Goal: Information Seeking & Learning: Learn about a topic

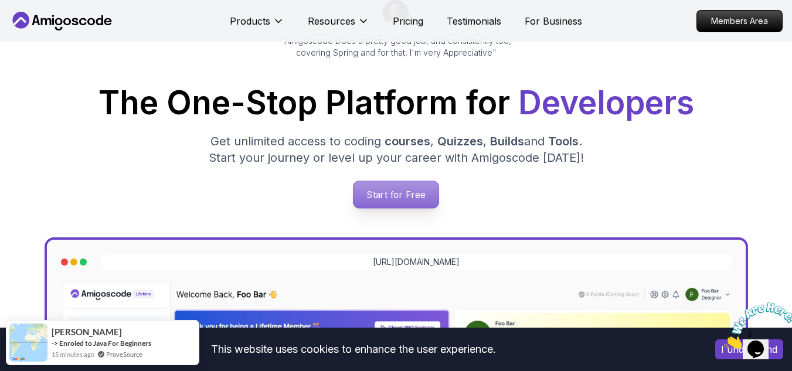
click at [386, 201] on p "Start for Free" at bounding box center [395, 194] width 85 height 27
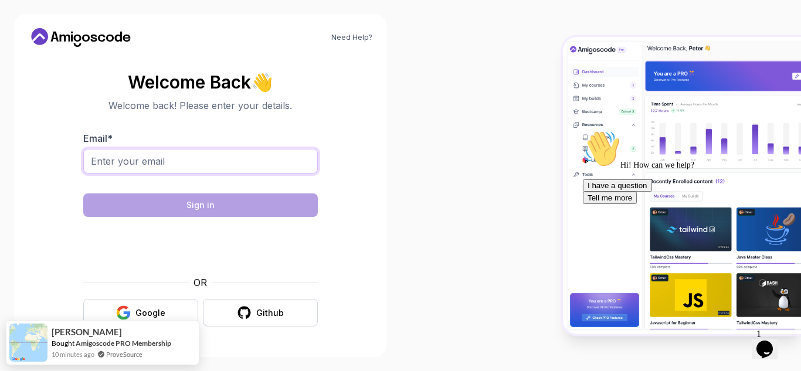
click at [249, 166] on input "Email *" at bounding box center [200, 161] width 234 height 25
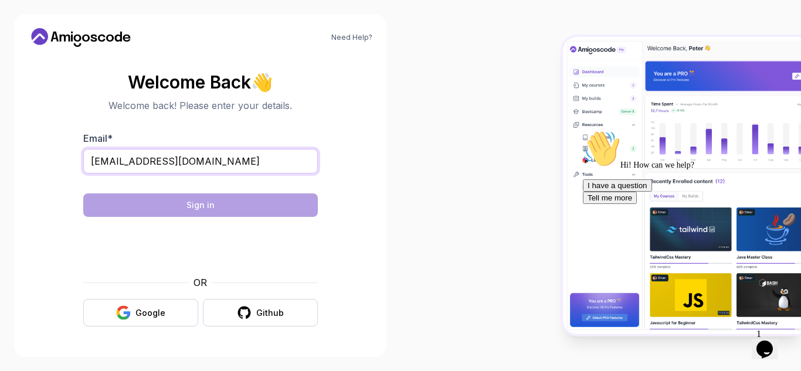
click at [196, 164] on input "ravichandravarmapotturi@my.unt.edu" at bounding box center [200, 161] width 234 height 25
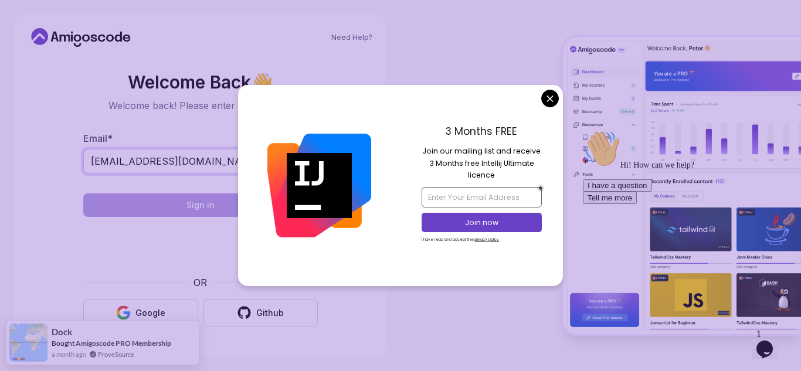
type input "ravichandravarmap@my.unt.edu"
click at [448, 195] on input "email" at bounding box center [481, 197] width 120 height 20
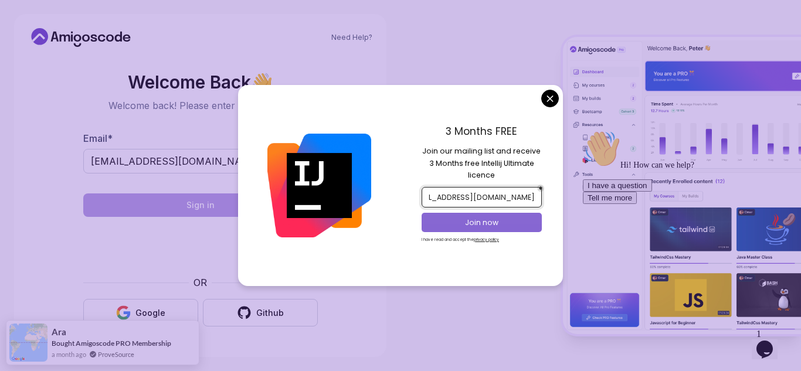
type input "ravichandravarma2979@gmail.com"
click at [479, 226] on p "Join now" at bounding box center [481, 222] width 97 height 11
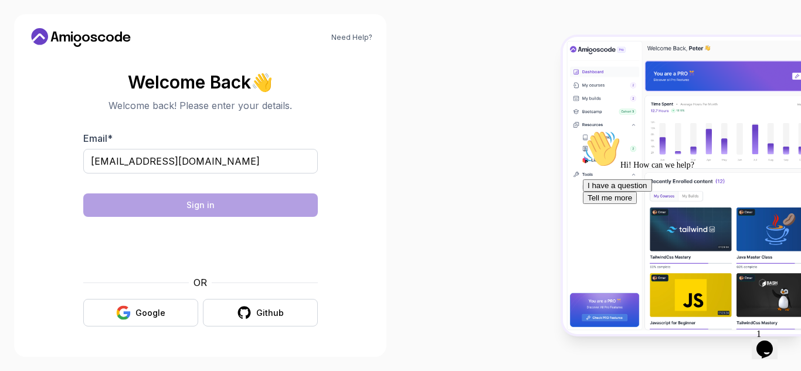
click at [478, 47] on body "Need Help? Welcome Back 👋 Welcome back! Please enter your details. Email * ravi…" at bounding box center [400, 185] width 801 height 371
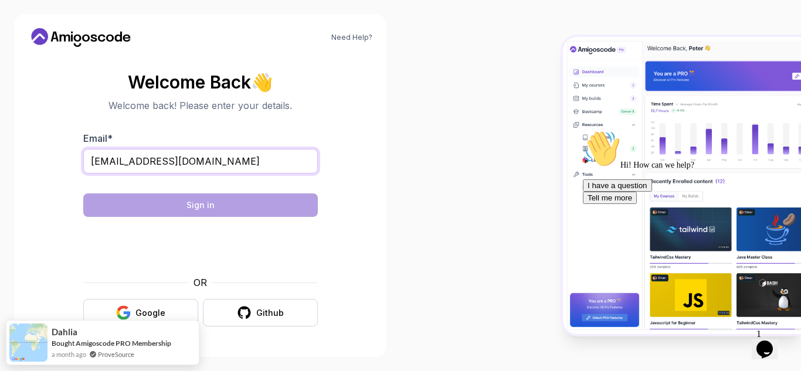
click at [260, 161] on input "ravichandravarmap@my.unt.edu" at bounding box center [200, 161] width 234 height 25
click at [153, 305] on button "Google" at bounding box center [140, 313] width 115 height 28
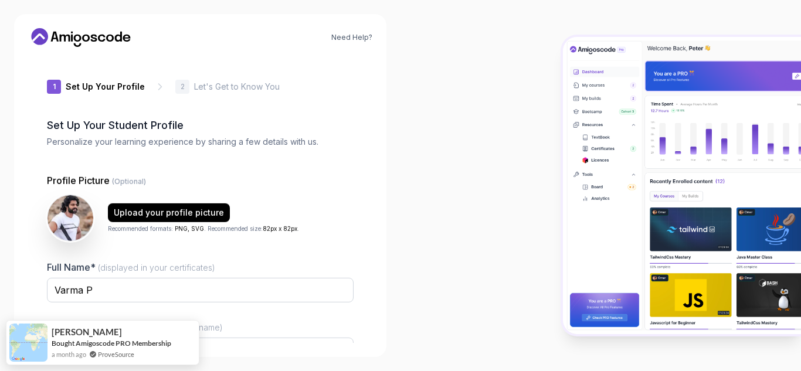
type input "vividiguana49bef"
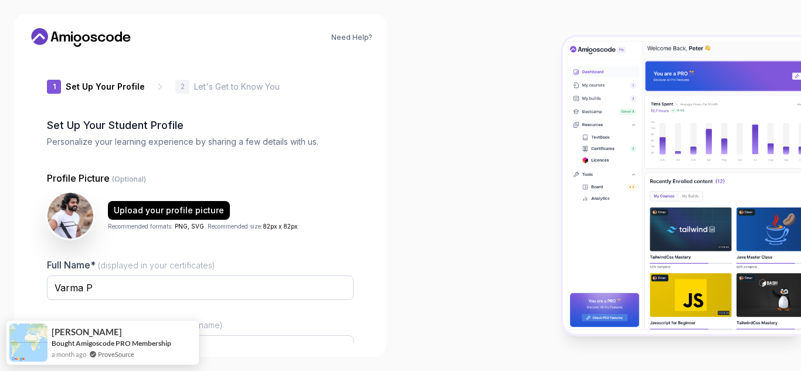
scroll to position [118, 0]
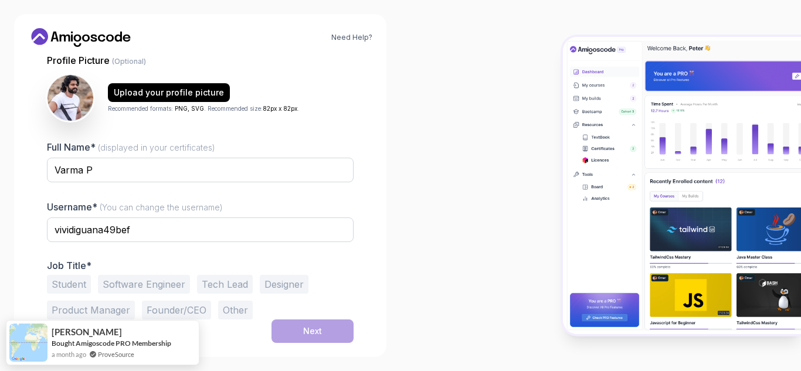
click at [77, 287] on button "Student" at bounding box center [69, 284] width 44 height 19
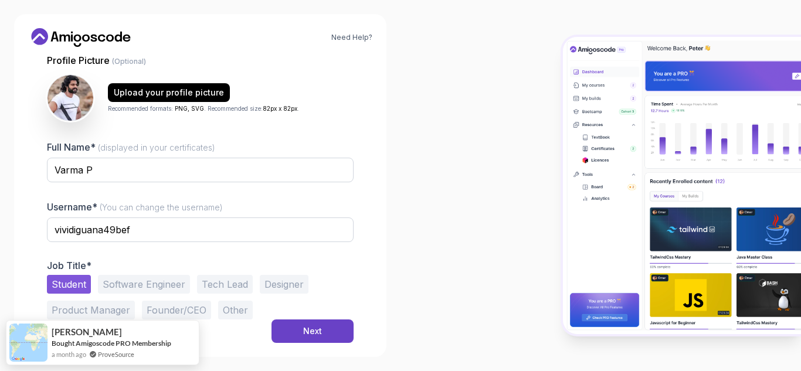
click at [123, 285] on button "Software Engineer" at bounding box center [144, 284] width 92 height 19
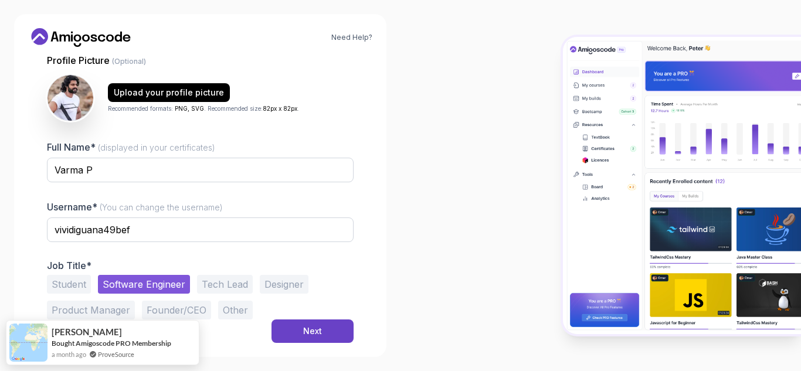
click at [67, 281] on button "Student" at bounding box center [69, 284] width 44 height 19
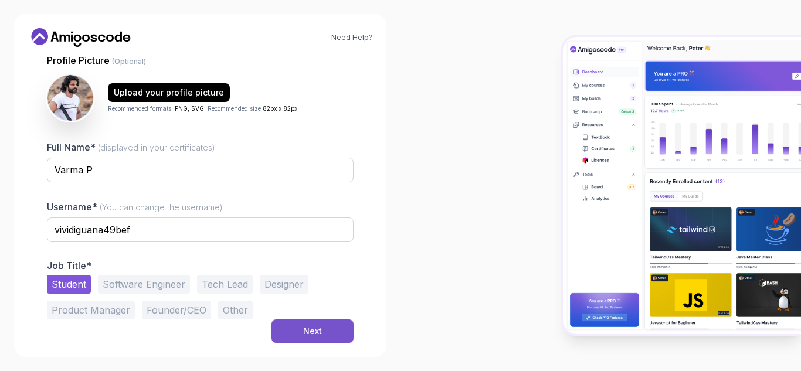
click at [307, 332] on div "Next" at bounding box center [312, 331] width 19 height 12
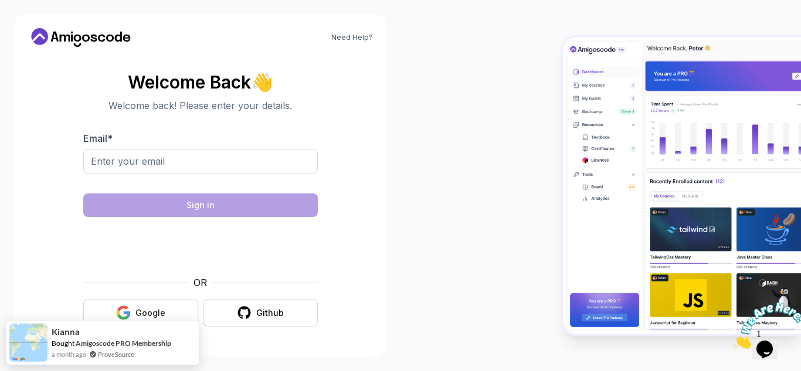
click at [125, 312] on icon "button" at bounding box center [126, 314] width 7 height 6
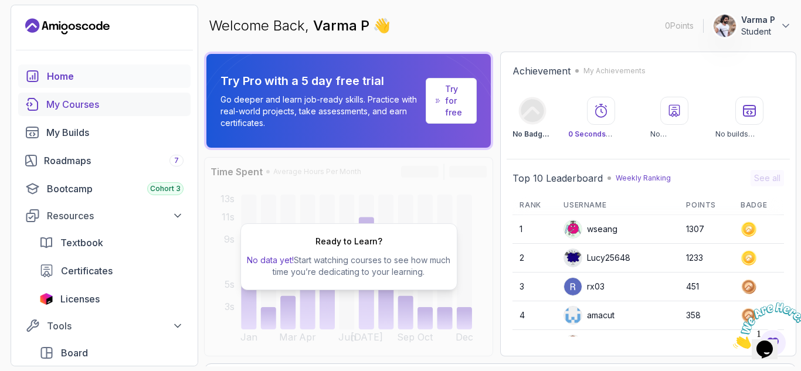
click at [83, 98] on div "My Courses" at bounding box center [114, 104] width 137 height 14
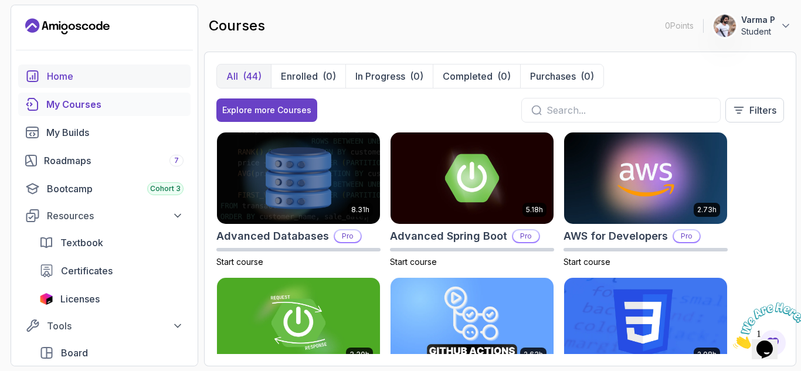
click at [138, 78] on div "Home" at bounding box center [115, 76] width 137 height 14
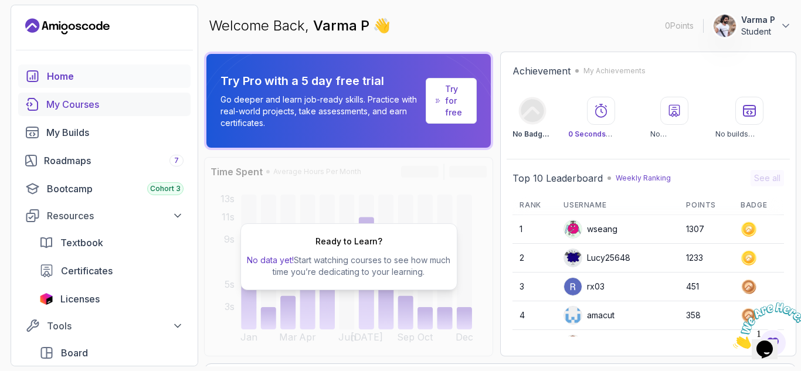
click at [103, 101] on div "My Courses" at bounding box center [114, 104] width 137 height 14
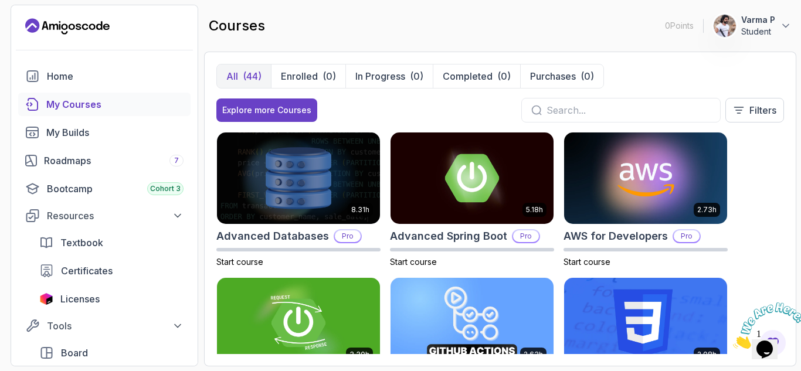
click at [548, 110] on input "text" at bounding box center [628, 110] width 164 height 14
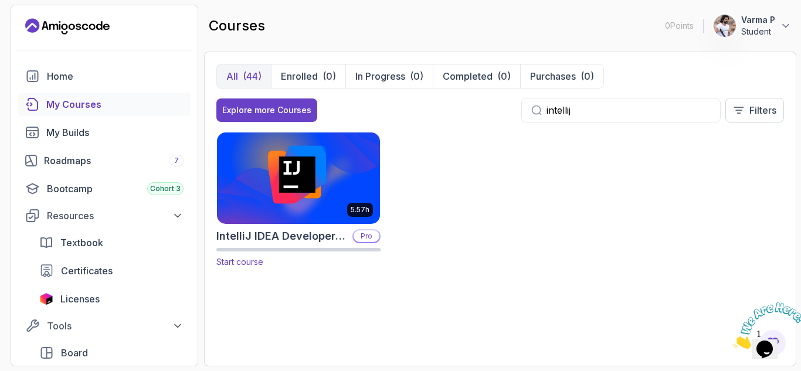
type input "intellij"
click at [343, 175] on img at bounding box center [298, 178] width 171 height 96
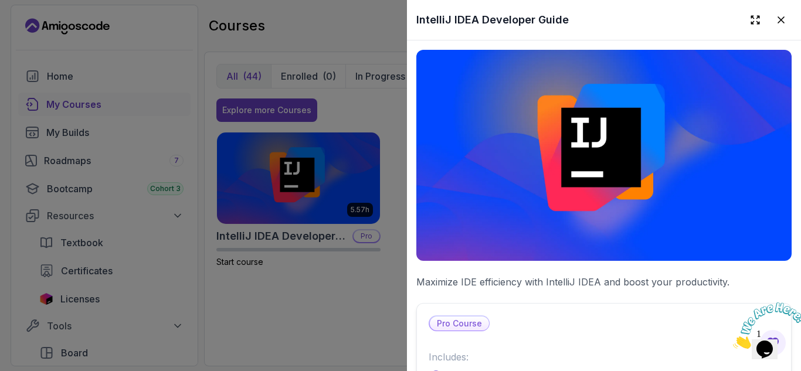
click at [289, 109] on div at bounding box center [400, 185] width 801 height 371
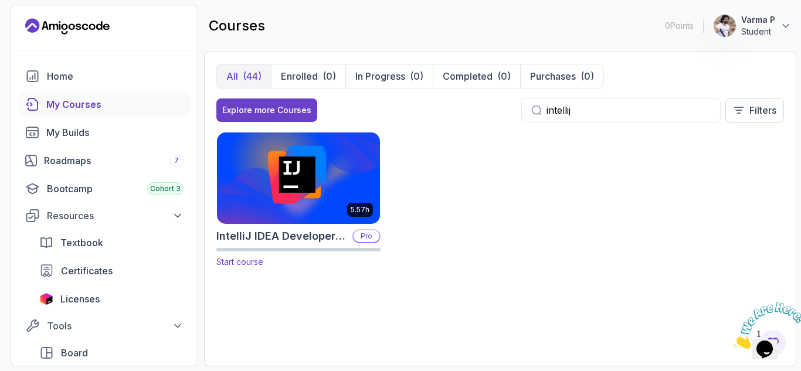
click at [365, 242] on p "Pro" at bounding box center [366, 236] width 26 height 12
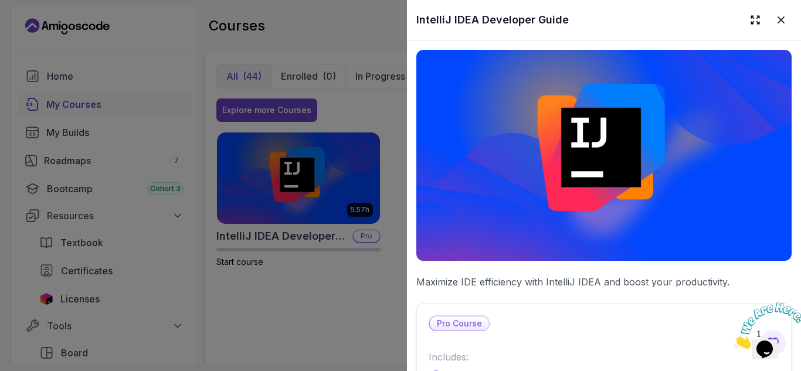
scroll to position [219, 0]
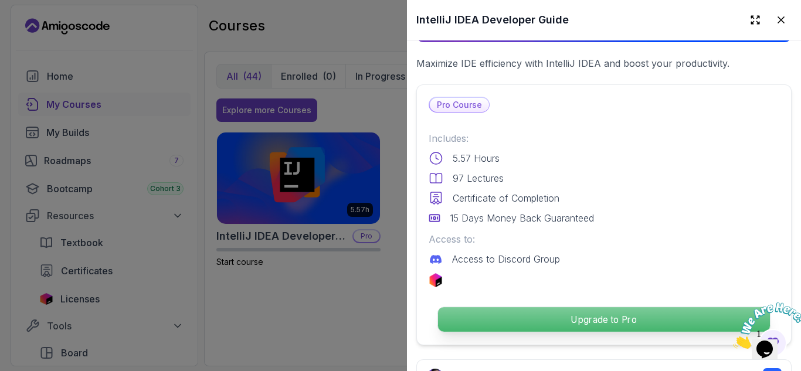
click at [538, 317] on p "Upgrade to Pro" at bounding box center [604, 319] width 332 height 25
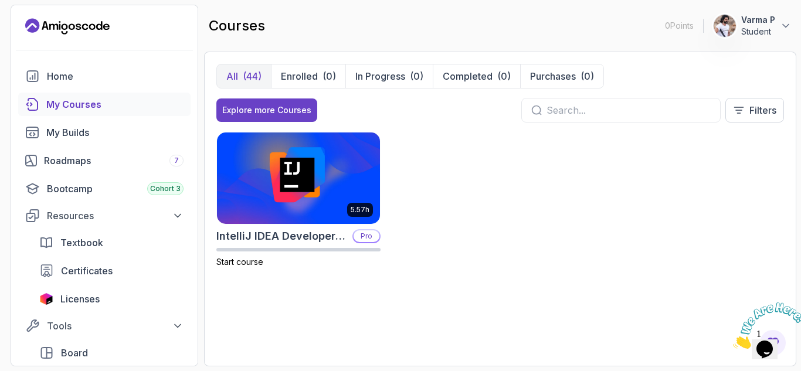
click at [572, 111] on input "text" at bounding box center [628, 110] width 164 height 14
click at [254, 117] on button "Explore more Courses" at bounding box center [266, 109] width 101 height 23
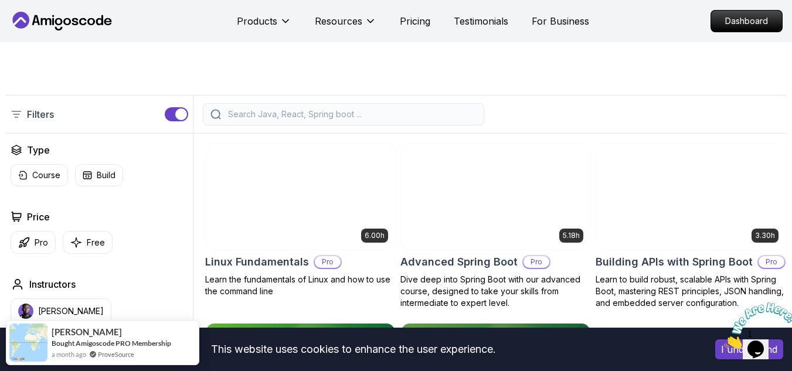
scroll to position [226, 0]
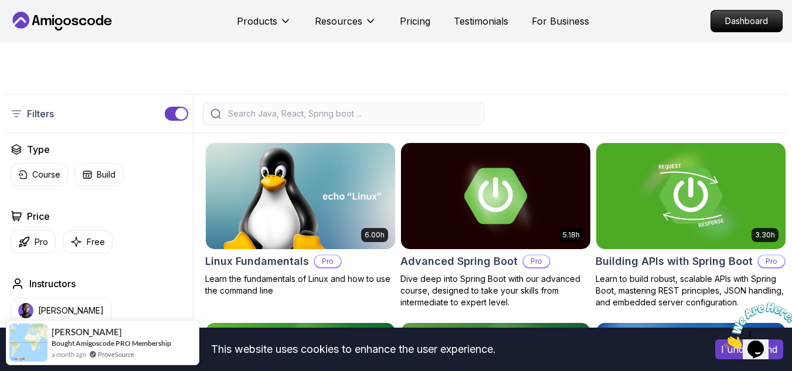
click at [365, 120] on input "search" at bounding box center [351, 114] width 251 height 12
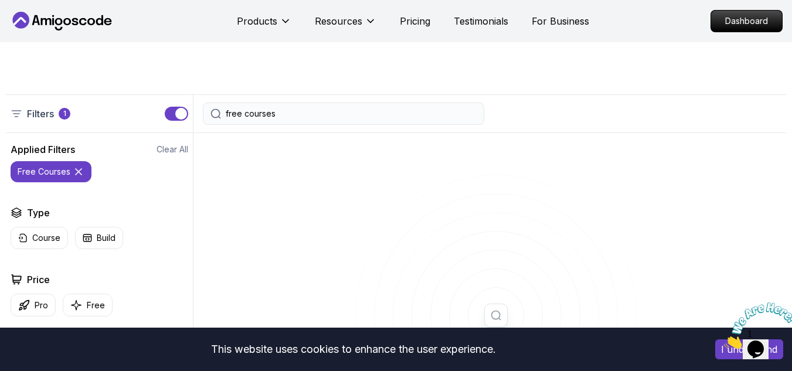
type input "free courses"
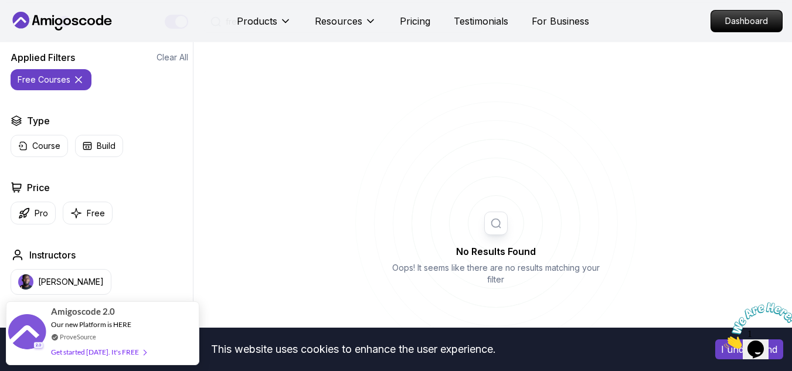
scroll to position [379, 0]
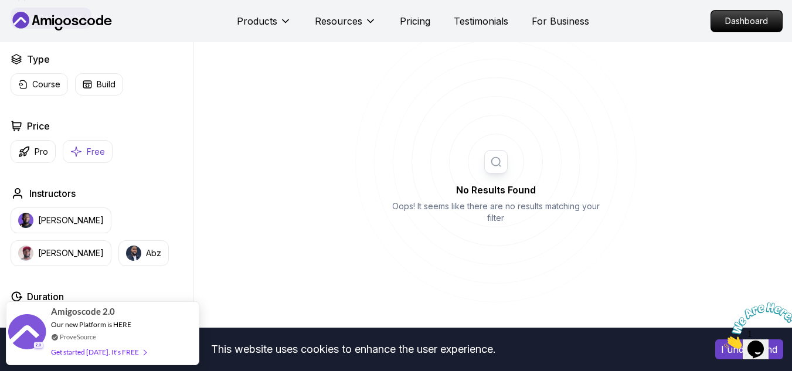
click at [85, 163] on button "Free" at bounding box center [88, 151] width 50 height 23
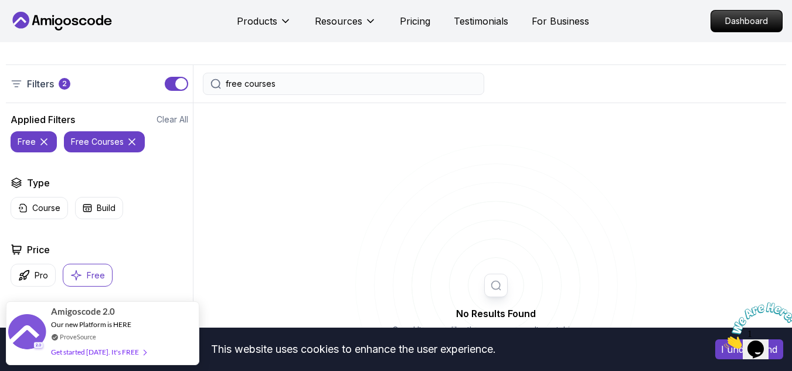
scroll to position [254, 0]
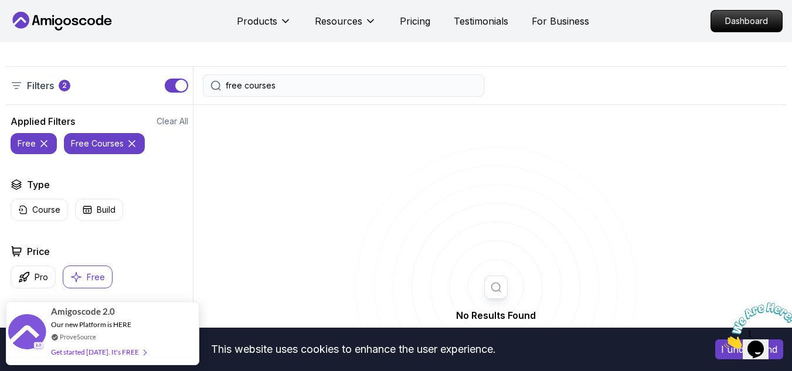
drag, startPoint x: 280, startPoint y: 110, endPoint x: 175, endPoint y: 104, distance: 105.1
click at [175, 104] on div "Filters 2 free courses" at bounding box center [396, 85] width 780 height 39
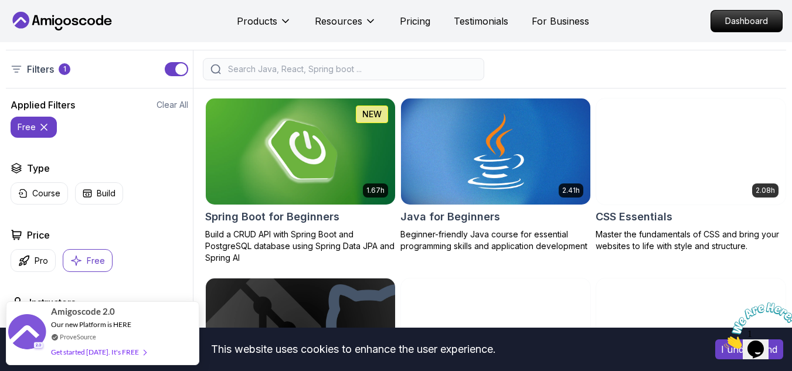
scroll to position [270, 0]
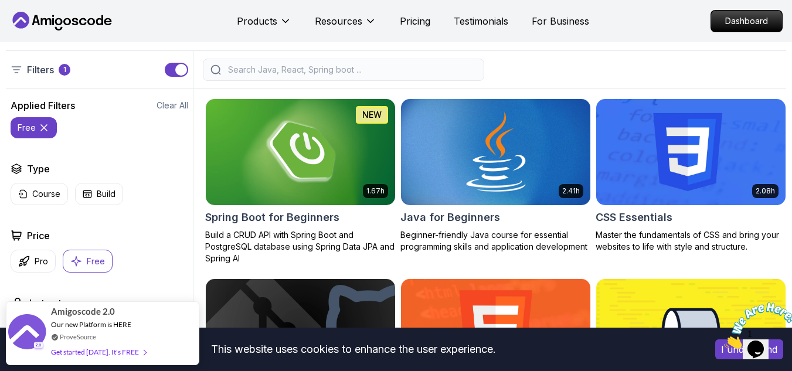
click at [535, 175] on img at bounding box center [495, 151] width 199 height 111
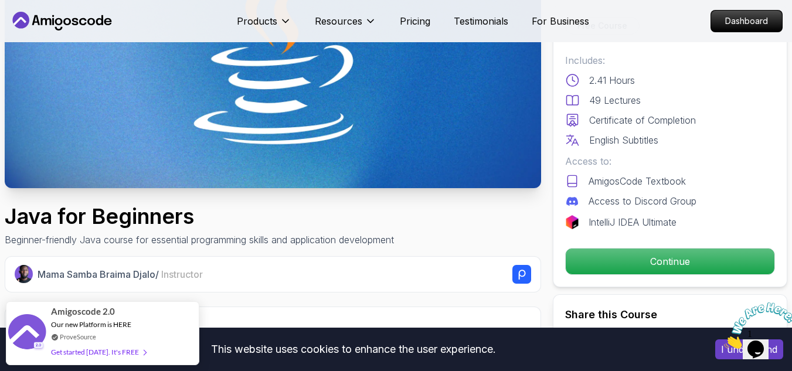
scroll to position [185, 0]
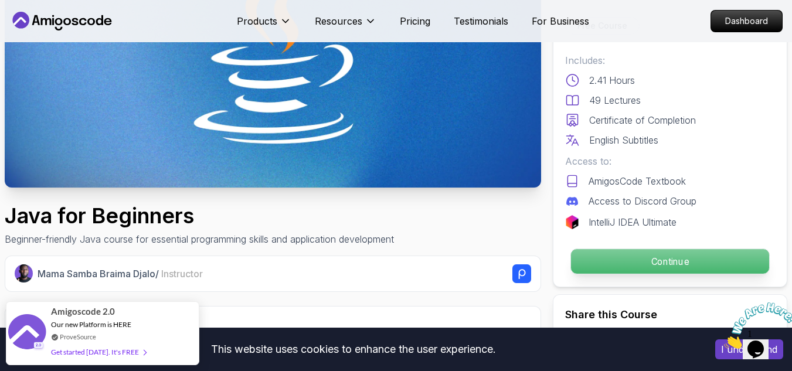
click at [640, 263] on p "Continue" at bounding box center [670, 261] width 198 height 25
